Goal: Task Accomplishment & Management: Use online tool/utility

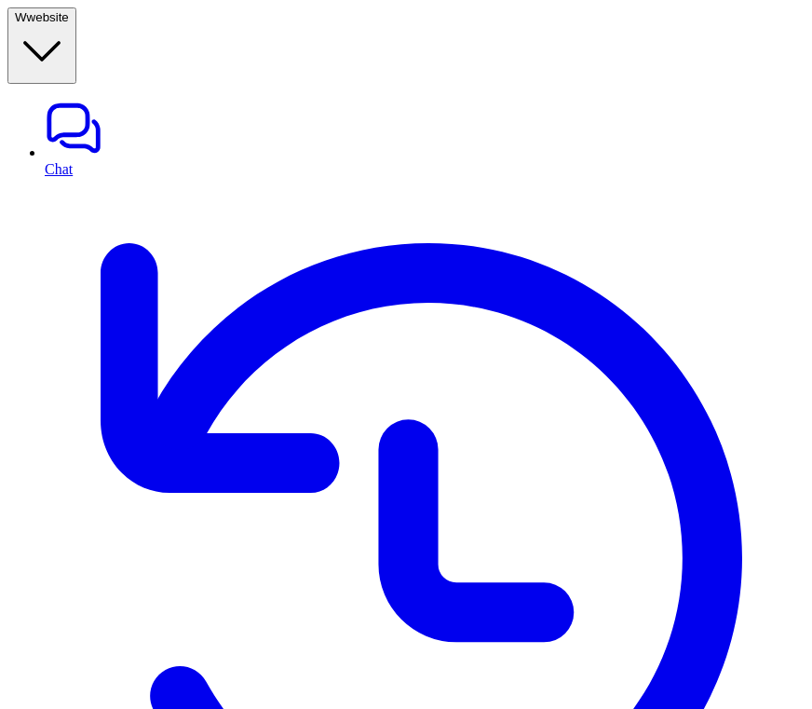
type input "*******"
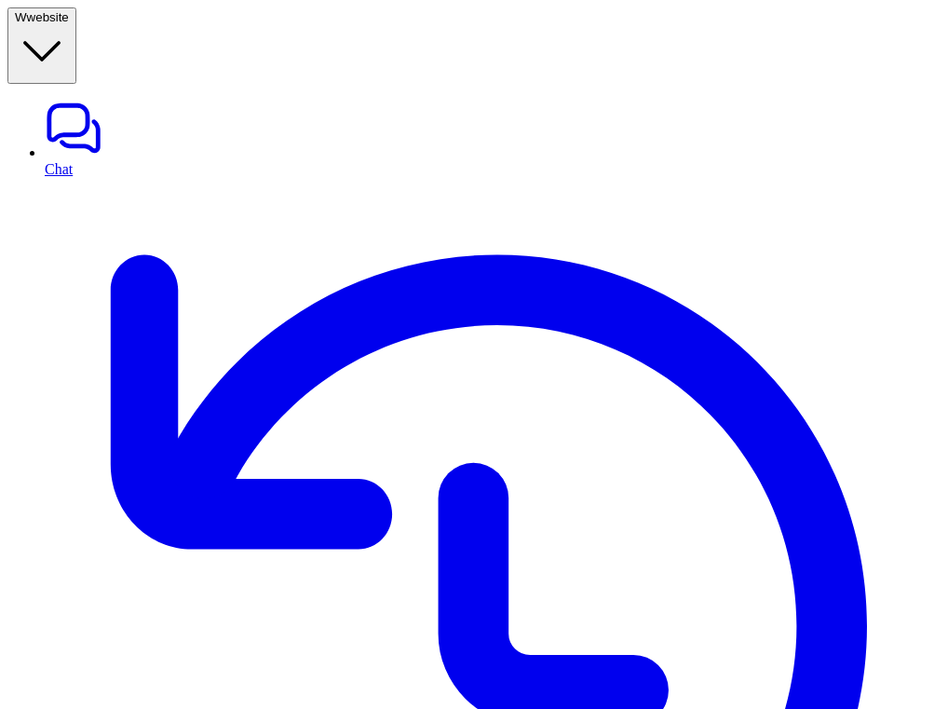
type input "*********"
drag, startPoint x: 123, startPoint y: 518, endPoint x: 26, endPoint y: 519, distance: 96.9
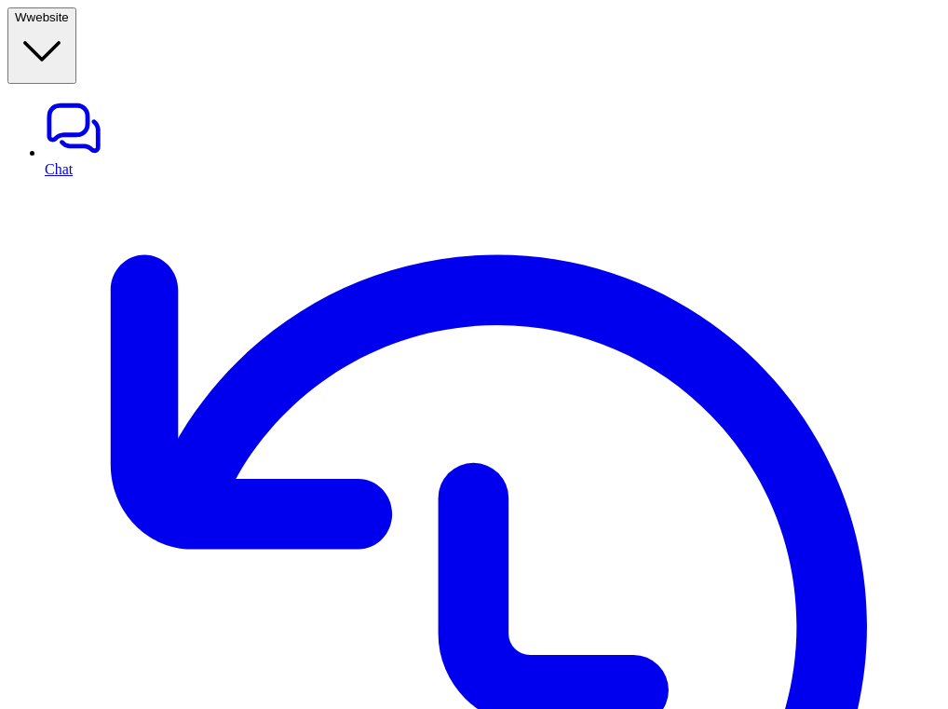
copy p "Finding pages…"
